Goal: Check status: Check status

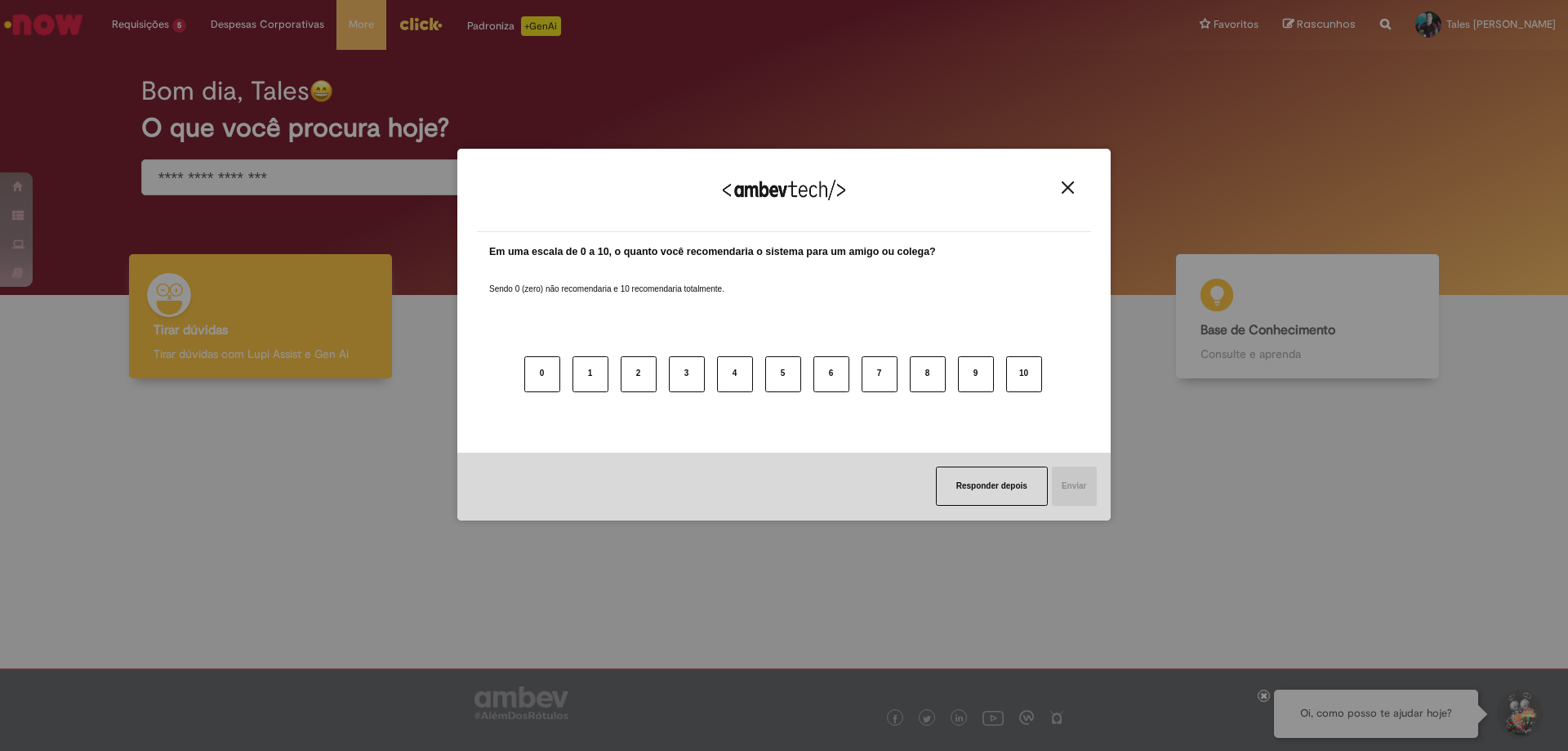
click at [1064, 183] on img "Close" at bounding box center [1067, 187] width 12 height 12
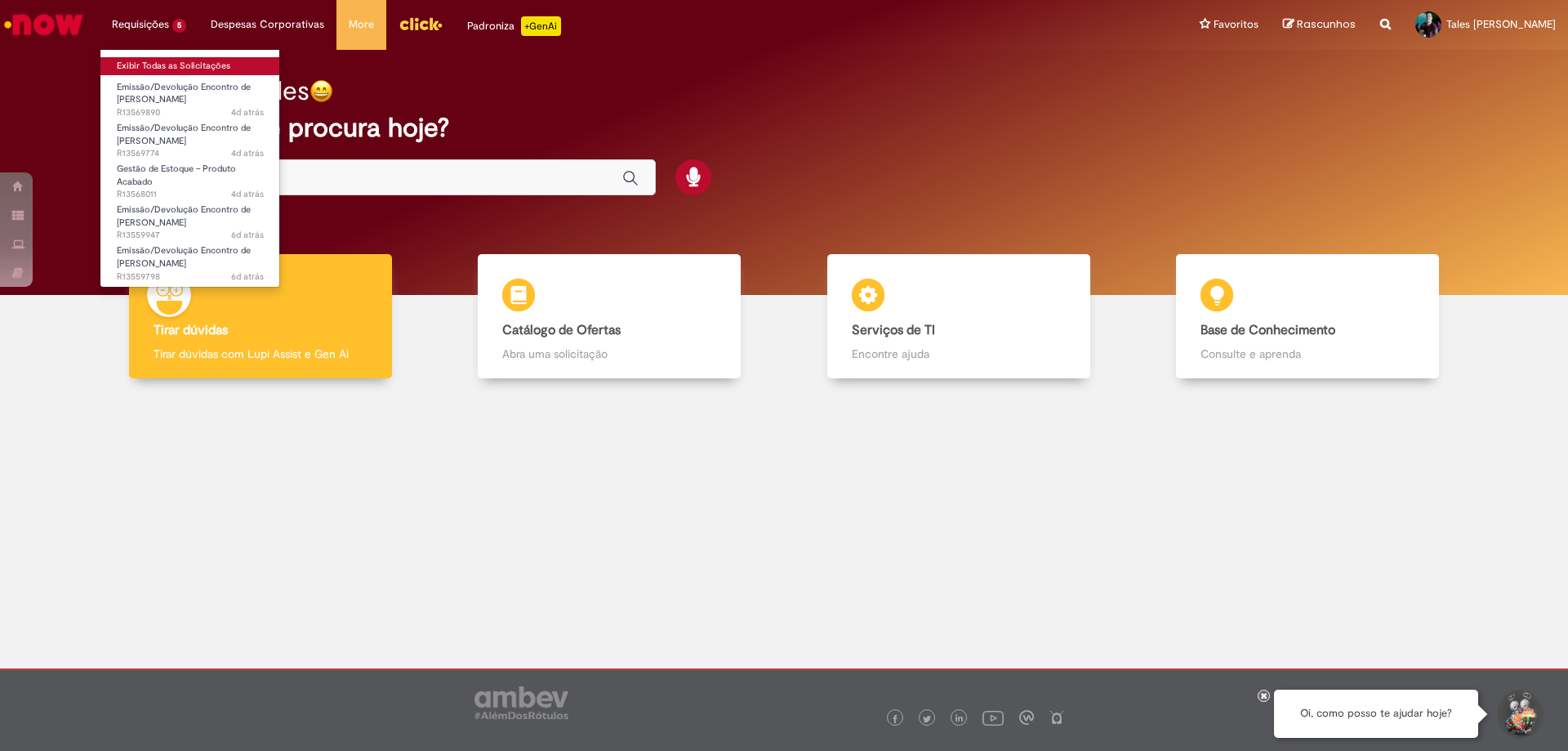
click at [163, 68] on link "Exibir Todas as Solicitações" at bounding box center [190, 66] width 179 height 18
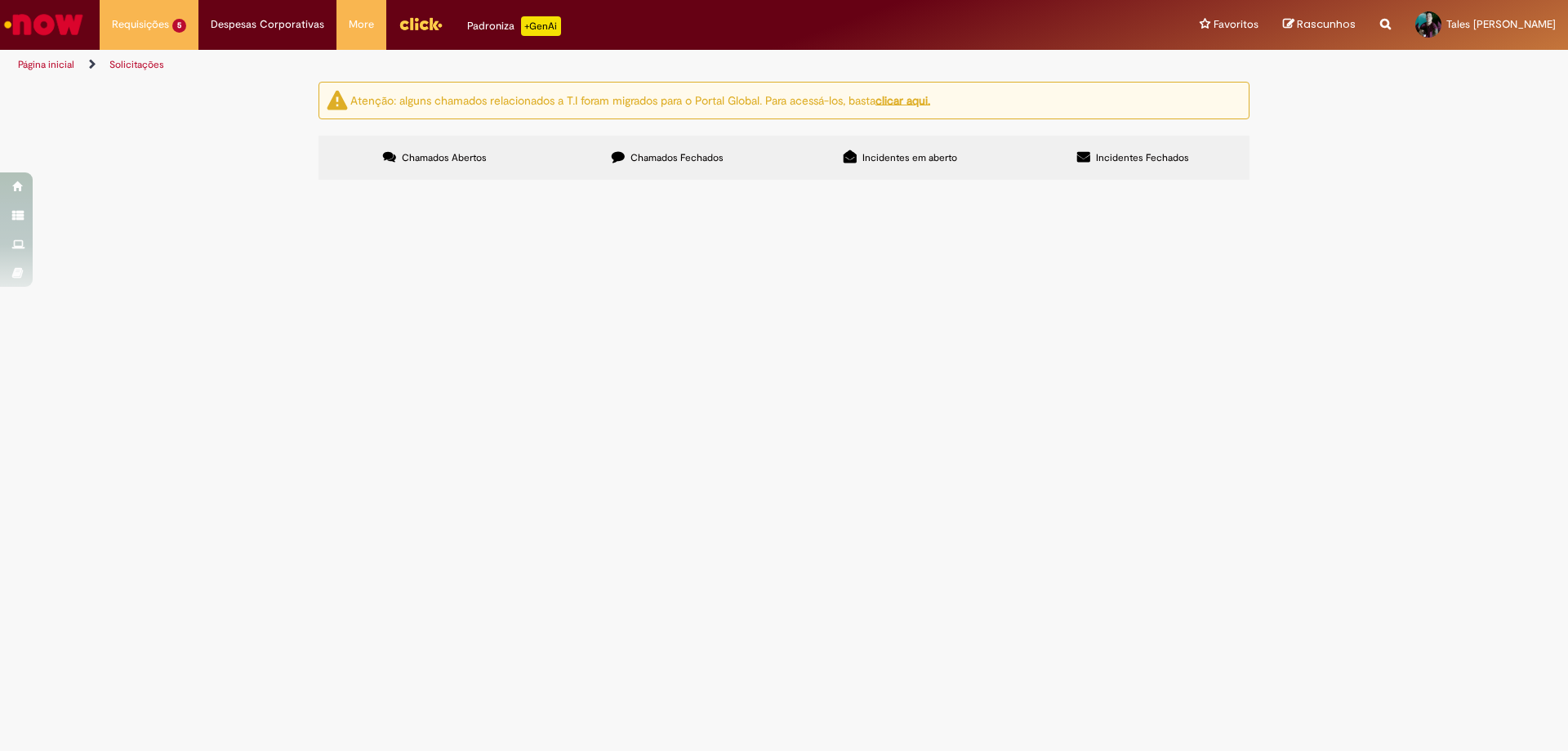
click at [0, 0] on span "Aberto" at bounding box center [0, 0] width 0 height 0
click at [0, 0] on span "Pendente Usuário" at bounding box center [0, 0] width 0 height 0
